Goal: Information Seeking & Learning: Learn about a topic

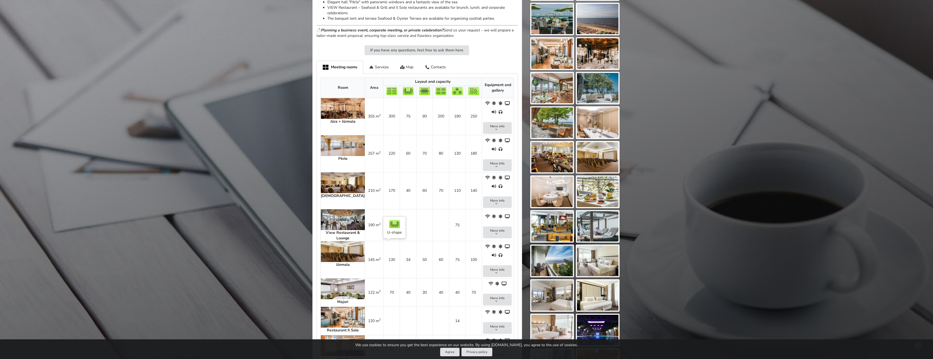
scroll to position [273, 0]
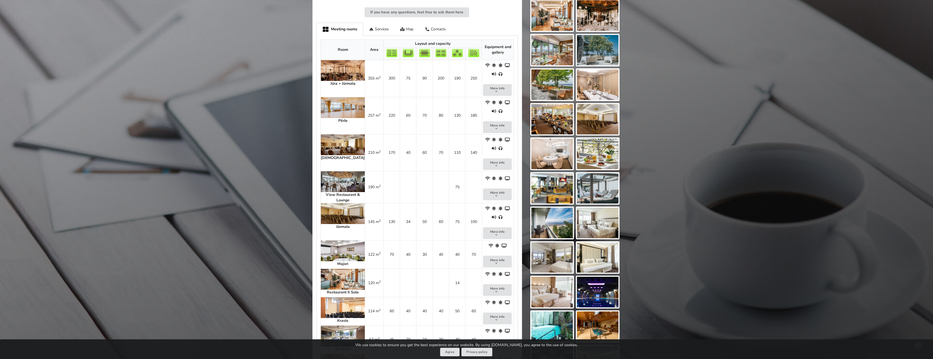
click at [335, 326] on img at bounding box center [343, 336] width 44 height 21
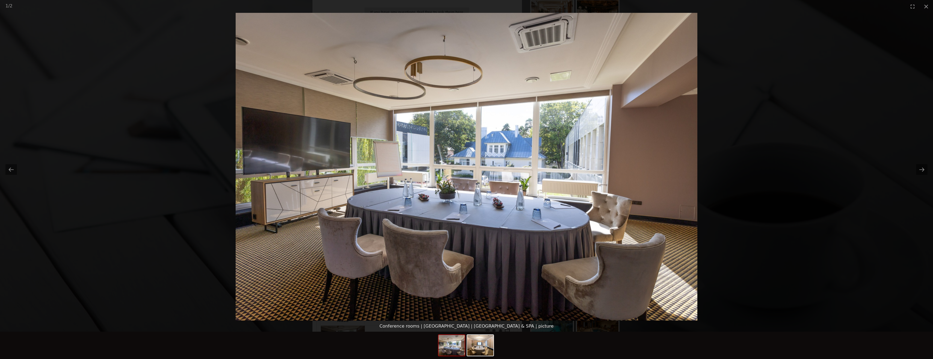
scroll to position [0, 0]
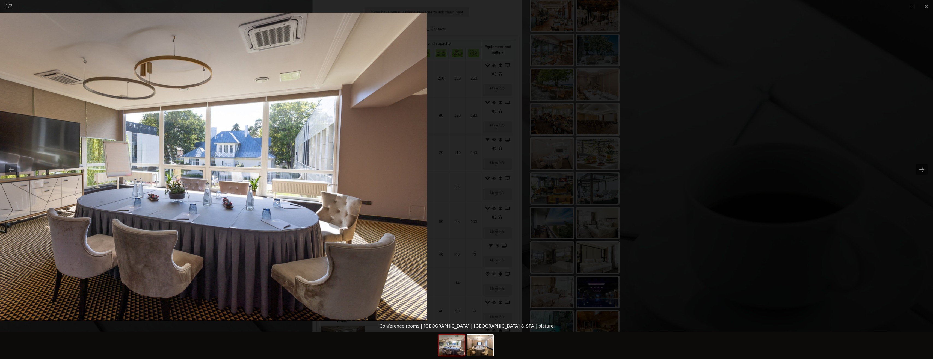
drag, startPoint x: 647, startPoint y: 203, endPoint x: 300, endPoint y: 178, distance: 348.0
click at [311, 181] on img at bounding box center [196, 167] width 462 height 308
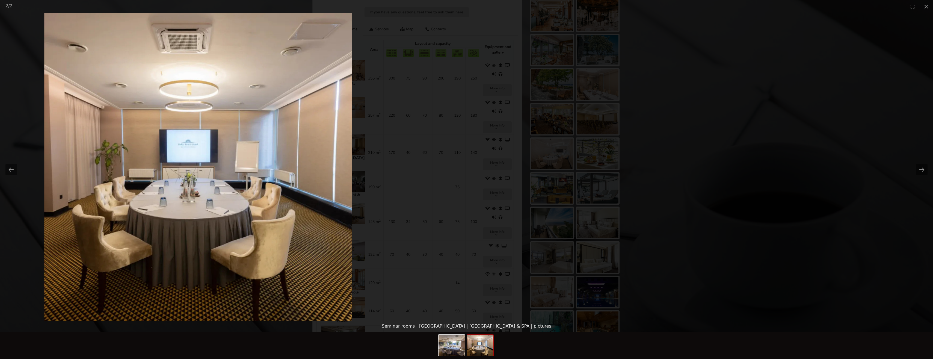
drag, startPoint x: 728, startPoint y: 202, endPoint x: 332, endPoint y: 215, distance: 396.0
click at [372, 216] on picture at bounding box center [198, 167] width 933 height 308
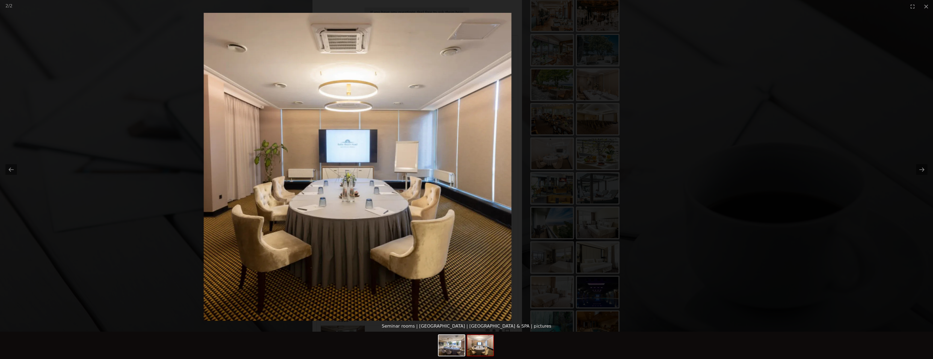
drag, startPoint x: 746, startPoint y: 207, endPoint x: 340, endPoint y: 244, distance: 407.2
click at [345, 245] on picture at bounding box center [357, 167] width 933 height 308
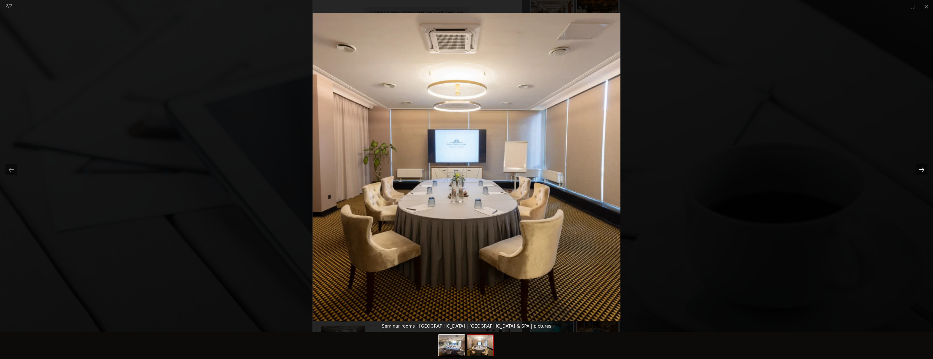
click at [920, 171] on button "Next slide" at bounding box center [921, 169] width 11 height 11
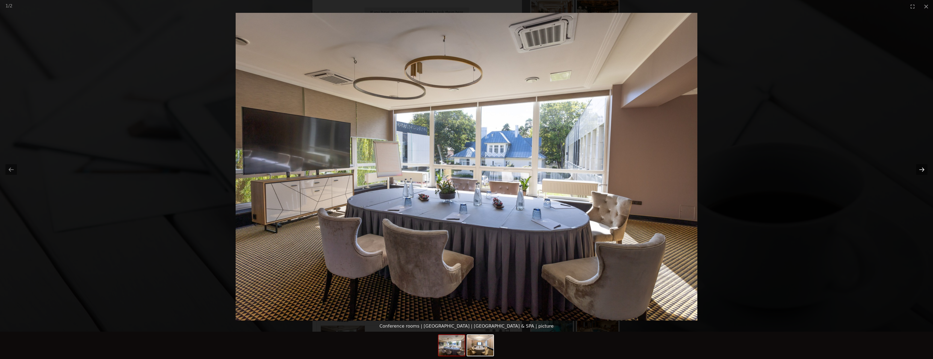
click at [920, 171] on button "Next slide" at bounding box center [921, 169] width 11 height 11
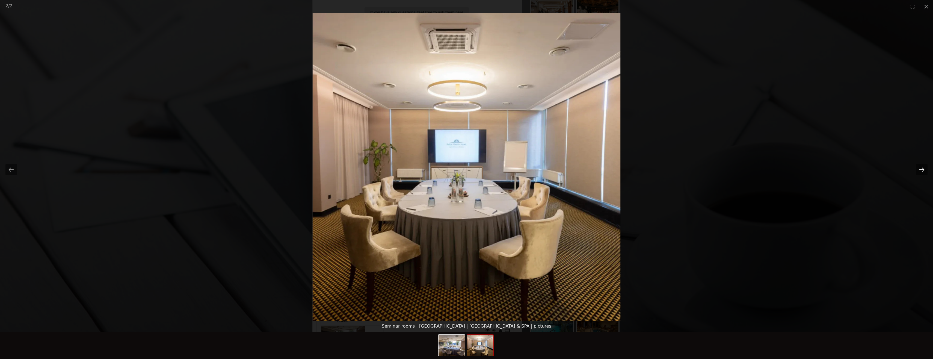
click at [920, 170] on button "Next slide" at bounding box center [921, 169] width 11 height 11
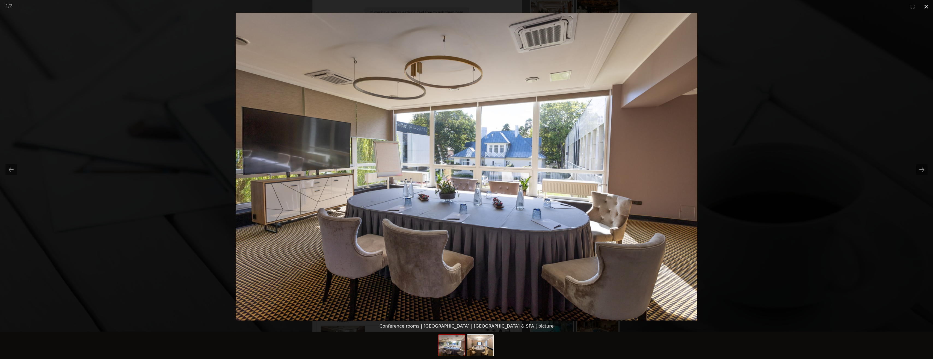
click at [925, 8] on button "Close gallery" at bounding box center [927, 6] width 14 height 13
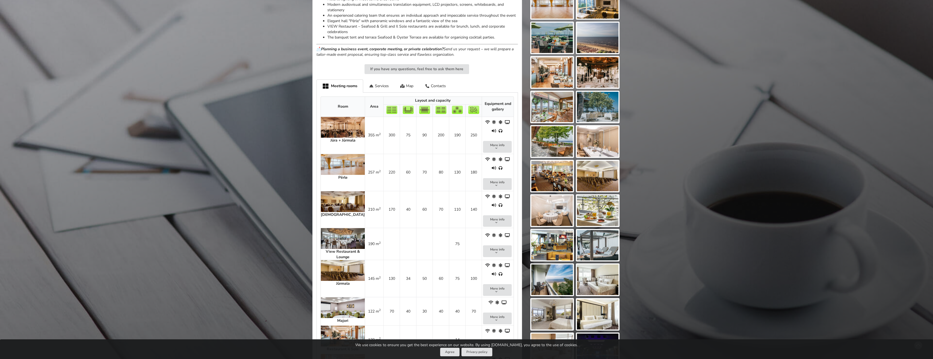
scroll to position [218, 0]
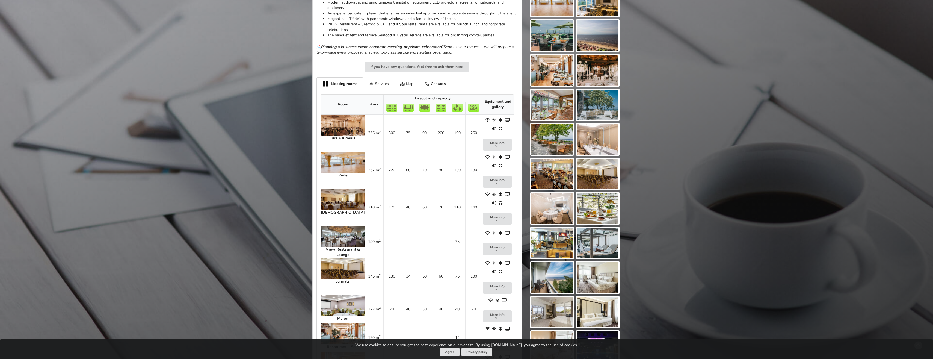
click at [378, 84] on div "Services" at bounding box center [378, 83] width 31 height 13
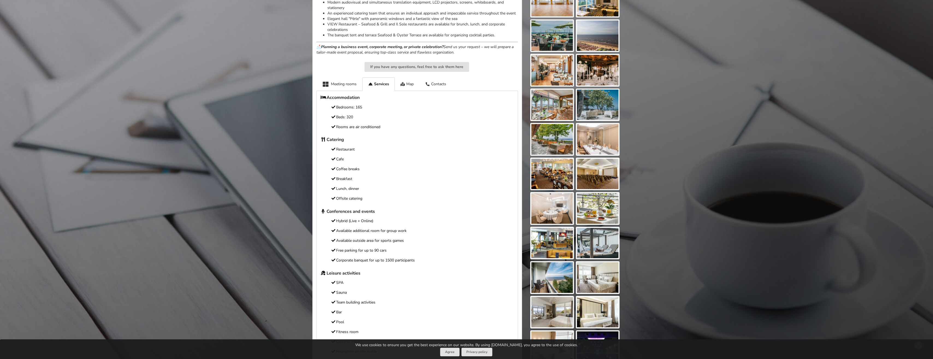
click at [350, 95] on h5 "Accommodation" at bounding box center [417, 98] width 193 height 6
click at [344, 90] on div "Meeting rooms" at bounding box center [340, 83] width 46 height 13
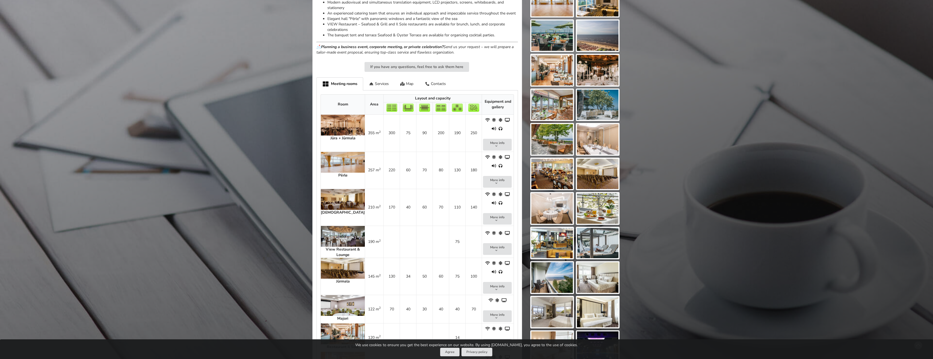
click at [344, 85] on div "Meeting rooms" at bounding box center [340, 83] width 47 height 13
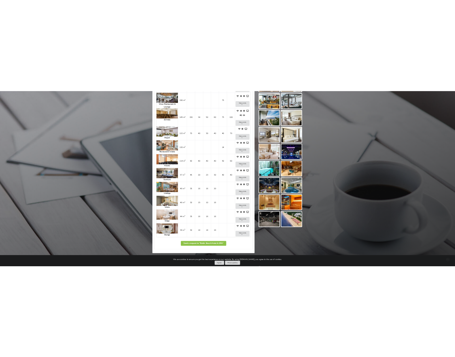
scroll to position [464, 0]
